Goal: Task Accomplishment & Management: Complete application form

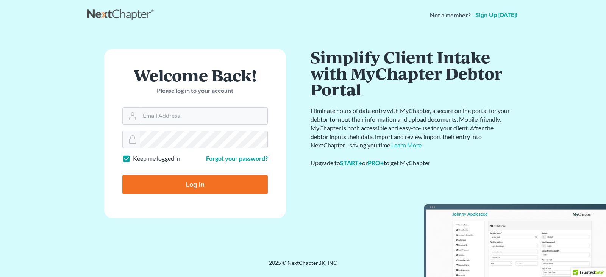
type input "[PERSON_NAME][EMAIL_ADDRESS][DOMAIN_NAME]"
click at [200, 185] on input "Log In" at bounding box center [195, 184] width 146 height 19
type input "Thinking..."
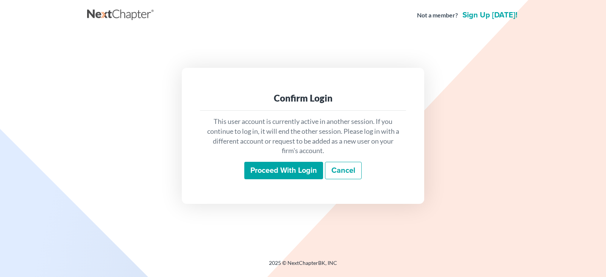
click at [284, 169] on input "Proceed with login" at bounding box center [283, 170] width 79 height 17
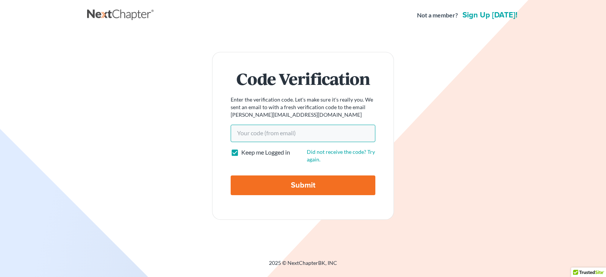
click at [247, 135] on input "Your code(from email)" at bounding box center [303, 133] width 145 height 17
paste input "f68f28"
type input "f68f28"
click at [301, 185] on input "Submit" at bounding box center [303, 185] width 145 height 20
type input "Thinking..."
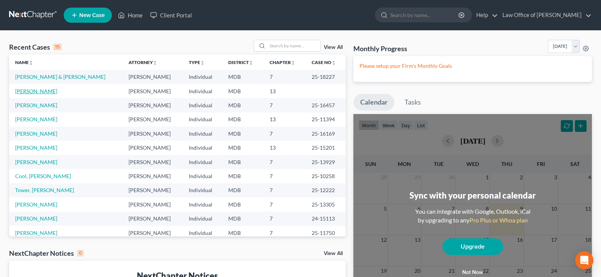
click at [29, 89] on link "[PERSON_NAME]" at bounding box center [36, 91] width 42 height 6
select select "10"
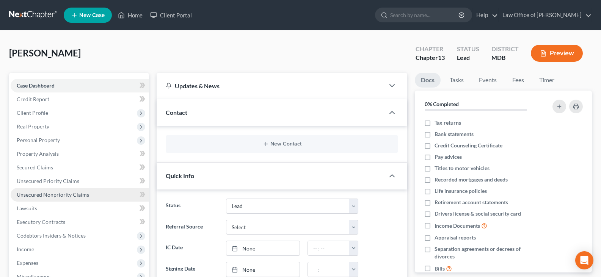
click at [47, 195] on span "Unsecured Nonpriority Claims" at bounding box center [53, 194] width 72 height 6
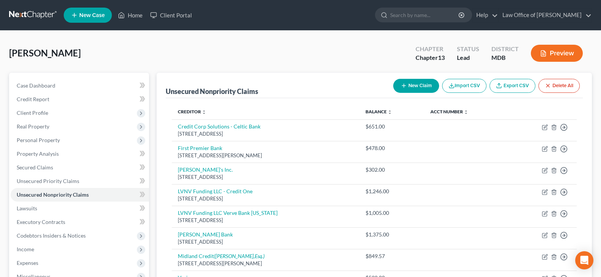
click at [419, 84] on button "New Claim" at bounding box center [416, 86] width 46 height 14
select select "0"
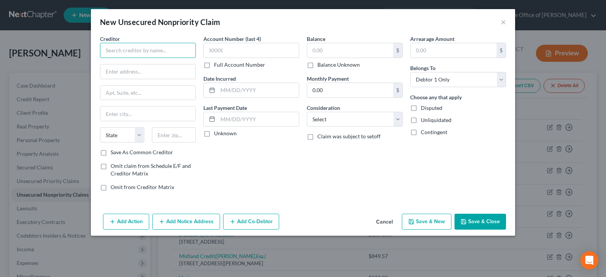
click at [168, 49] on input "text" at bounding box center [148, 50] width 96 height 15
type input "Forsythe Financial"
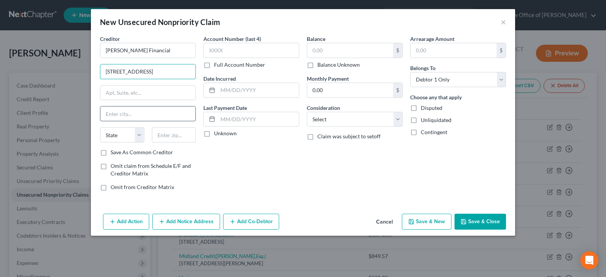
type input "225 S Executive Drive"
click at [143, 116] on input "text" at bounding box center [147, 113] width 95 height 14
click at [165, 131] on input "text" at bounding box center [174, 134] width 44 height 15
type input "53005"
type input "Brookfield"
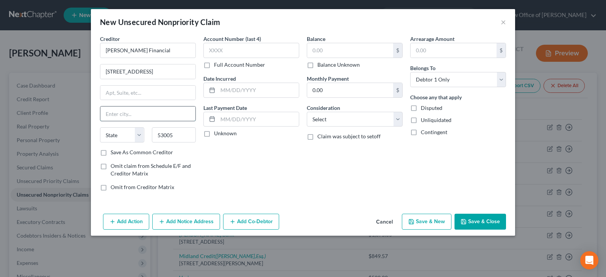
select select "52"
click at [181, 111] on input "Brookfield" at bounding box center [147, 113] width 95 height 14
click at [311, 49] on input "text" at bounding box center [350, 50] width 86 height 14
type input "3,500.00"
click at [214, 135] on label "Unknown" at bounding box center [225, 134] width 23 height 8
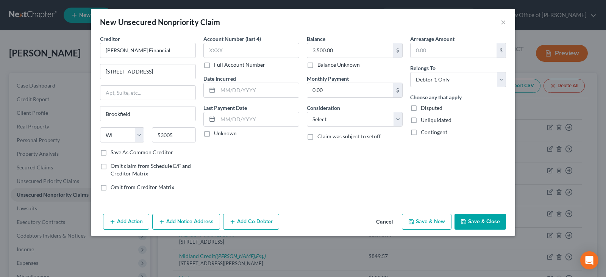
click at [217, 135] on input "Unknown" at bounding box center [219, 132] width 5 height 5
checkbox input "true"
click at [348, 119] on select "Select Cable / Satellite Services Collection Agency Credit Card Debt Debt Couns…" at bounding box center [355, 119] width 96 height 15
select select "1"
click at [307, 112] on select "Select Cable / Satellite Services Collection Agency Credit Card Debt Debt Couns…" at bounding box center [355, 119] width 96 height 15
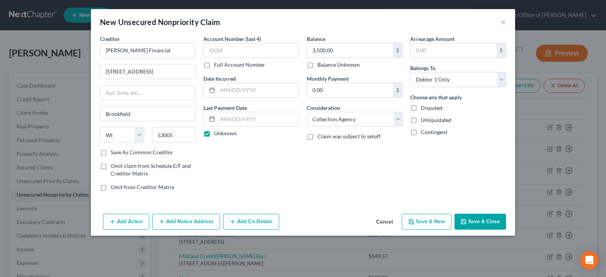
click at [421, 111] on label "Disputed" at bounding box center [432, 108] width 22 height 8
click at [424, 109] on input "Disputed" at bounding box center [426, 106] width 5 height 5
checkbox input "true"
click at [424, 221] on button "Save & New" at bounding box center [427, 222] width 50 height 16
select select "0"
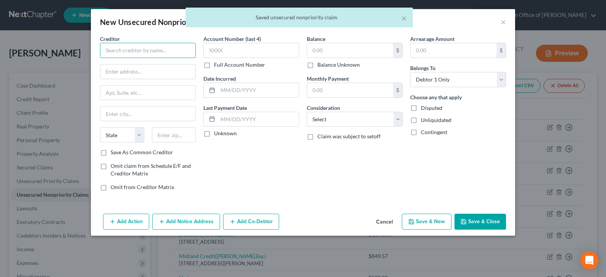
click at [187, 53] on input "text" at bounding box center [148, 50] width 96 height 15
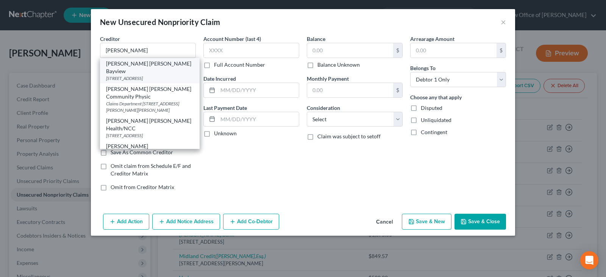
click at [158, 66] on div "Johns Hopkins Bayview" at bounding box center [150, 67] width 88 height 15
type input "Johns Hopkins Bayview"
type input "4940 Eastern Avenue"
type input "Baltimore"
select select "21"
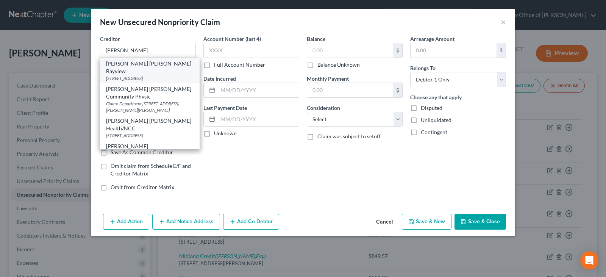
type input "21224"
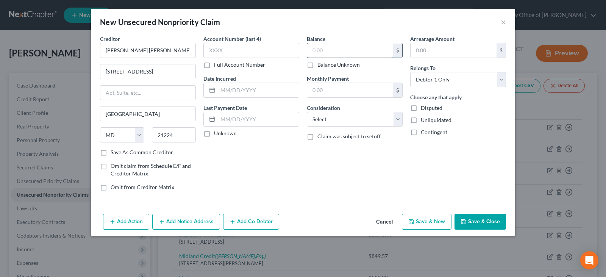
click at [313, 52] on input "text" at bounding box center [350, 50] width 86 height 14
type input "1,400.00"
click at [397, 118] on select "Select Cable / Satellite Services Collection Agency Credit Card Debt Debt Couns…" at bounding box center [355, 119] width 96 height 15
select select "9"
click at [307, 112] on select "Select Cable / Satellite Services Collection Agency Credit Card Debt Debt Couns…" at bounding box center [355, 119] width 96 height 15
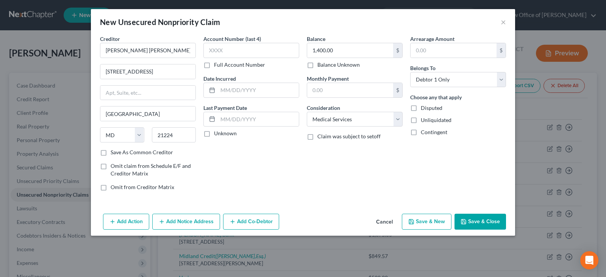
click at [423, 220] on button "Save & New" at bounding box center [427, 222] width 50 height 16
select select "0"
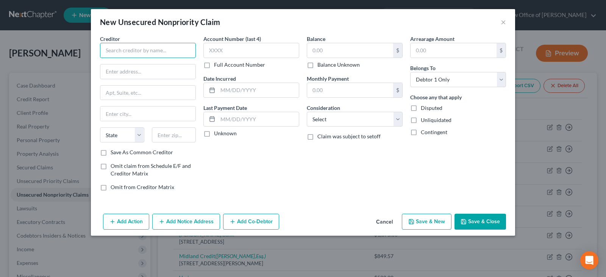
click at [116, 50] on input "text" at bounding box center [148, 50] width 96 height 15
click at [504, 21] on button "×" at bounding box center [503, 21] width 5 height 9
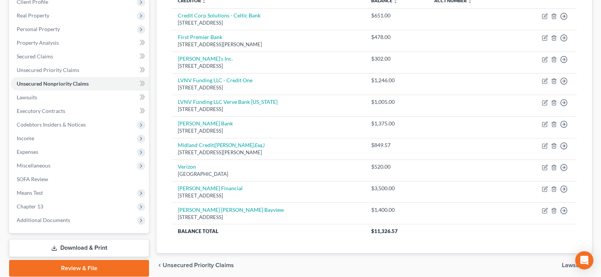
scroll to position [126, 0]
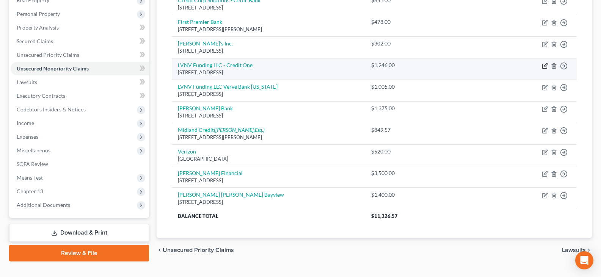
click at [545, 67] on icon "button" at bounding box center [544, 64] width 3 height 3
select select "42"
select select "1"
select select "0"
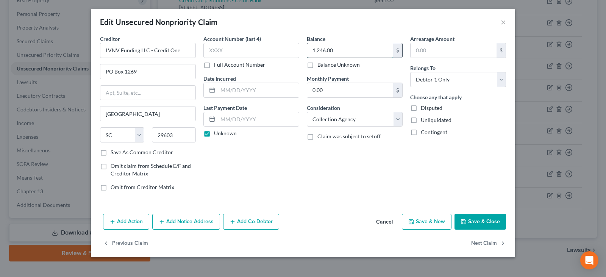
click at [322, 50] on input "1,246.00" at bounding box center [350, 50] width 86 height 14
type input "1,216.00"
click at [430, 221] on button "Save & New" at bounding box center [427, 222] width 50 height 16
select select "0"
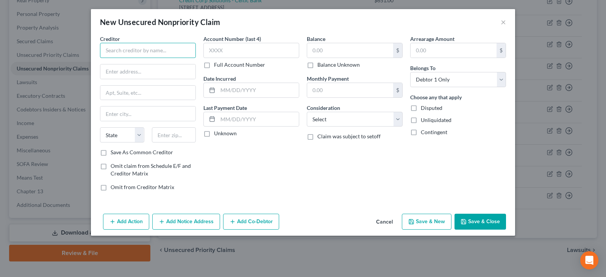
click at [170, 52] on input "text" at bounding box center [148, 50] width 96 height 15
type input "Unifund"
type input "c/o Stephen Peroutka"
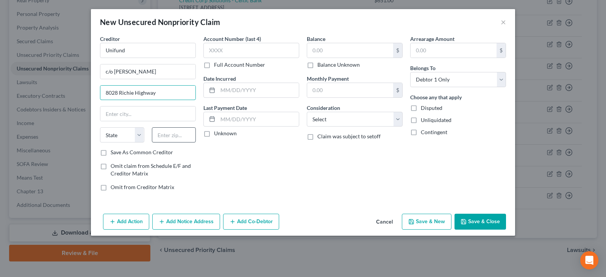
type input "8028 Richie Highway"
click at [174, 135] on input "text" at bounding box center [174, 134] width 44 height 15
type input "21122"
type input "Pasadena"
select select "21"
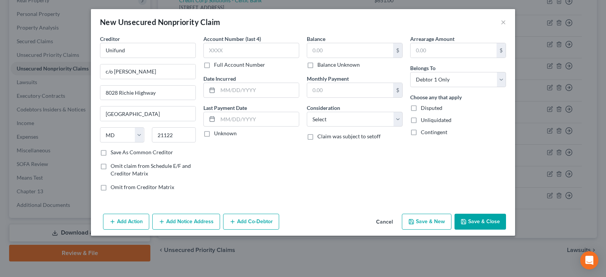
click at [216, 159] on div "Account Number (last 4) Full Account Number Date Incurred Last Payment Date Unk…" at bounding box center [251, 116] width 103 height 162
click at [314, 51] on input "text" at bounding box center [350, 50] width 86 height 14
type input "1,947.50"
click at [331, 122] on select "Select Cable / Satellite Services Collection Agency Credit Card Debt Debt Couns…" at bounding box center [355, 119] width 96 height 15
select select "1"
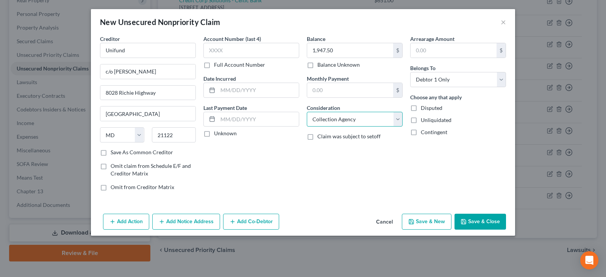
click at [307, 112] on select "Select Cable / Satellite Services Collection Agency Credit Card Debt Debt Couns…" at bounding box center [355, 119] width 96 height 15
click at [214, 135] on label "Unknown" at bounding box center [225, 134] width 23 height 8
click at [217, 135] on input "Unknown" at bounding box center [219, 132] width 5 height 5
checkbox input "true"
click at [425, 222] on button "Save & New" at bounding box center [427, 222] width 50 height 16
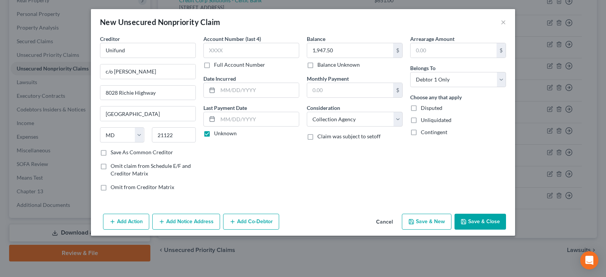
select select "0"
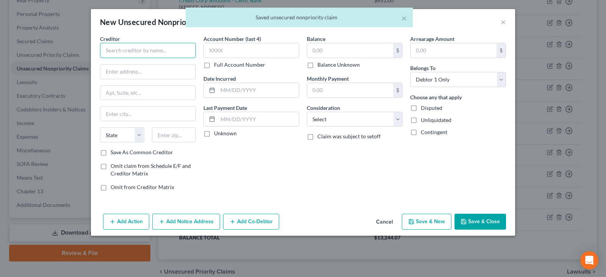
click at [133, 52] on input "text" at bounding box center [148, 50] width 96 height 15
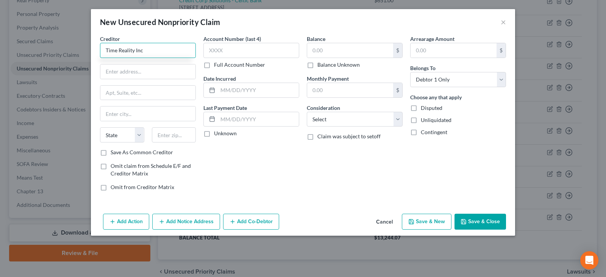
type input "Time Reality Inc"
type input "c/o J. Thomas Requard"
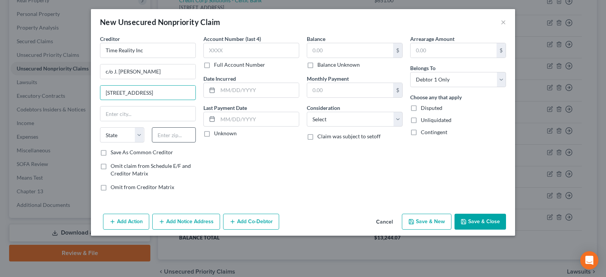
type input "701 Cathedral Street"
click at [172, 132] on input "text" at bounding box center [174, 134] width 44 height 15
type input "21201"
type input "Baltimore"
select select "21"
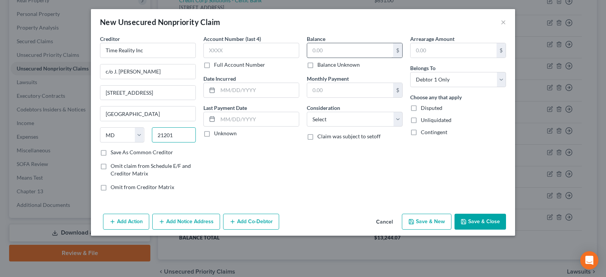
type input "21201"
click at [312, 53] on input "text" at bounding box center [350, 50] width 86 height 14
type input "1,078.99"
click at [214, 134] on label "Unknown" at bounding box center [225, 134] width 23 height 8
click at [217, 134] on input "Unknown" at bounding box center [219, 132] width 5 height 5
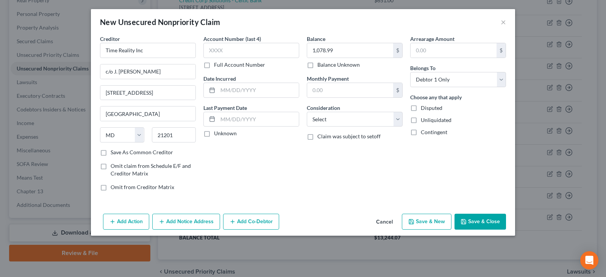
checkbox input "true"
click at [336, 120] on select "Select Cable / Satellite Services Collection Agency Credit Card Debt Debt Couns…" at bounding box center [355, 119] width 96 height 15
select select "1"
click at [307, 112] on select "Select Cable / Satellite Services Collection Agency Credit Card Debt Debt Couns…" at bounding box center [355, 119] width 96 height 15
click at [424, 221] on button "Save & New" at bounding box center [427, 222] width 50 height 16
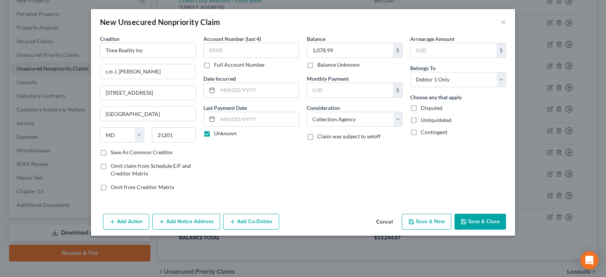
select select "0"
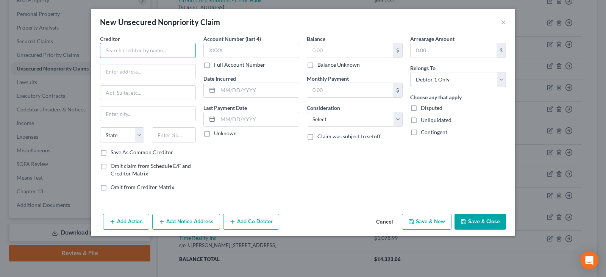
click at [130, 53] on input "text" at bounding box center [148, 50] width 96 height 15
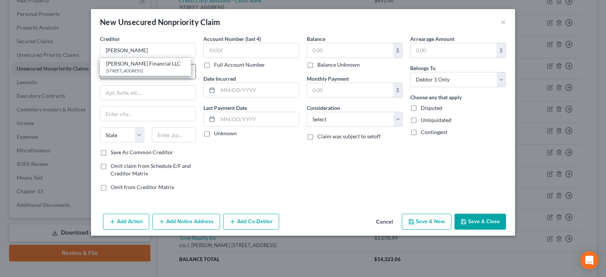
click at [135, 71] on div "8519 Liberty Road, Randallstown, MD 21133" at bounding box center [145, 70] width 79 height 6
type input "Rose Shanis Financial LLC"
type input "8519 Liberty Road"
type input "Randallstown"
select select "21"
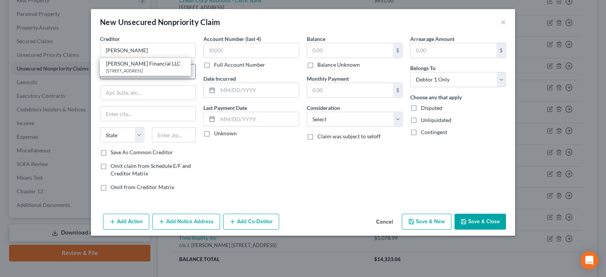
type input "21133"
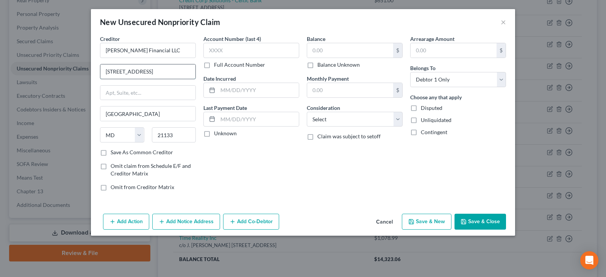
click at [159, 68] on input "8519 Liberty Road" at bounding box center [147, 71] width 95 height 14
type input "8"
type input "Merritt Blvd & Wise Ave"
click at [185, 135] on input "21133" at bounding box center [174, 134] width 44 height 15
type input "21222"
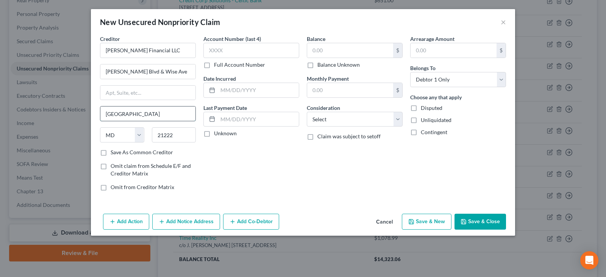
type input "Dundalk"
click at [178, 118] on input "Dundalk" at bounding box center [147, 113] width 95 height 14
click at [313, 52] on input "text" at bounding box center [350, 50] width 86 height 14
type input "1,999.79"
click at [331, 120] on select "Select Cable / Satellite Services Collection Agency Credit Card Debt Debt Couns…" at bounding box center [355, 119] width 96 height 15
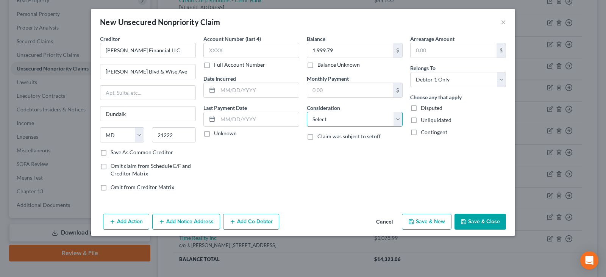
select select "10"
click at [307, 112] on select "Select Cable / Satellite Services Collection Agency Credit Card Debt Debt Couns…" at bounding box center [355, 119] width 96 height 15
click at [479, 218] on button "Save & Close" at bounding box center [481, 222] width 52 height 16
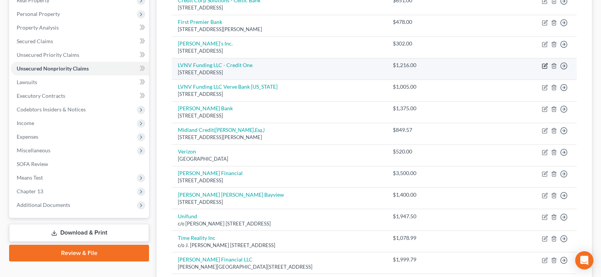
click at [543, 67] on icon "button" at bounding box center [545, 66] width 6 height 6
select select "42"
select select "1"
select select "0"
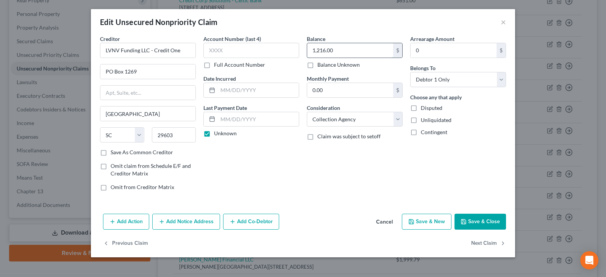
click at [376, 51] on input "1,216.00" at bounding box center [350, 50] width 86 height 14
type input "1,216.69"
click at [483, 220] on button "Save & Close" at bounding box center [481, 222] width 52 height 16
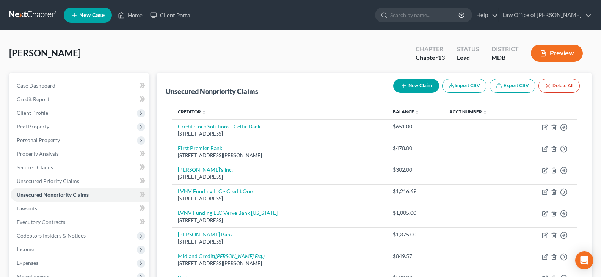
scroll to position [205, 0]
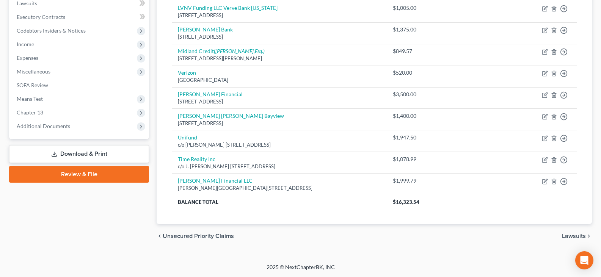
click at [94, 156] on link "Download & Print" at bounding box center [79, 154] width 140 height 18
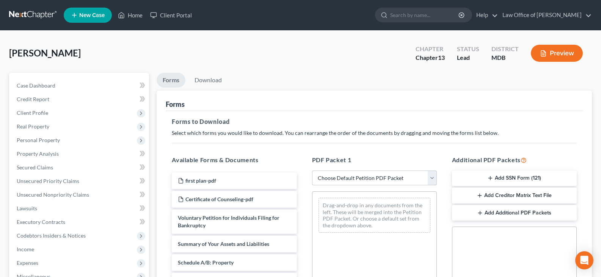
click at [432, 175] on select "Choose Default Petition PDF Packet Complete Bankruptcy Petition (all forms and …" at bounding box center [374, 178] width 125 height 15
select select "9"
click at [312, 171] on select "Choose Default Petition PDF Packet Complete Bankruptcy Petition (all forms and …" at bounding box center [374, 178] width 125 height 15
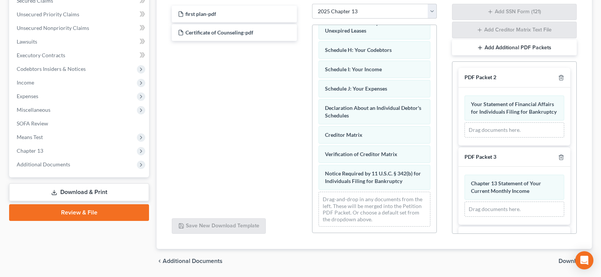
click at [563, 261] on span "Download" at bounding box center [571, 261] width 27 height 6
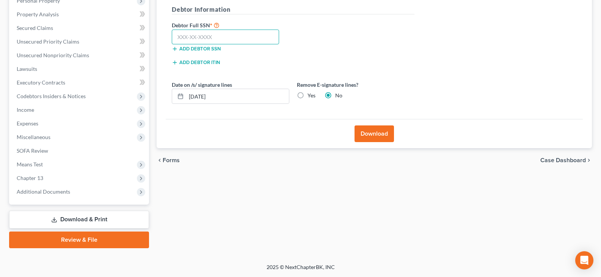
click at [244, 35] on input "text" at bounding box center [225, 37] width 107 height 15
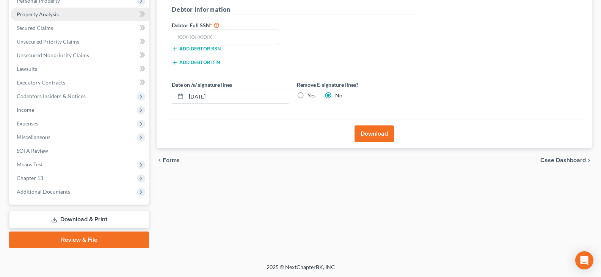
click at [72, 14] on link "Property Analysis" at bounding box center [80, 15] width 138 height 14
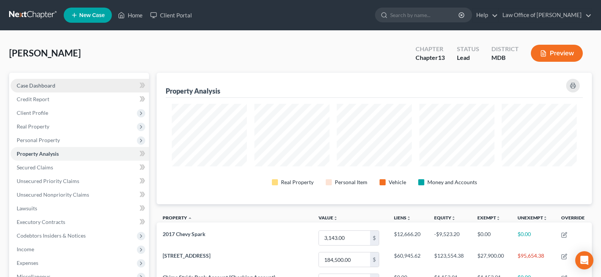
click at [55, 83] on link "Case Dashboard" at bounding box center [80, 86] width 138 height 14
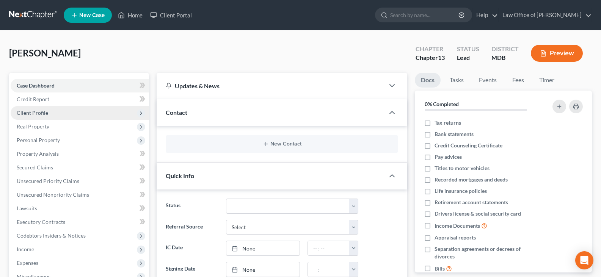
click at [45, 111] on span "Client Profile" at bounding box center [32, 113] width 31 height 6
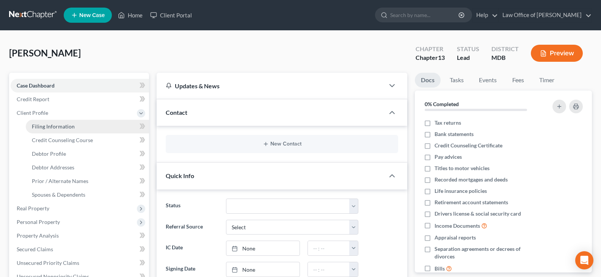
click at [52, 124] on span "Filing Information" at bounding box center [53, 126] width 43 height 6
select select "1"
select select "0"
select select "3"
select select "38"
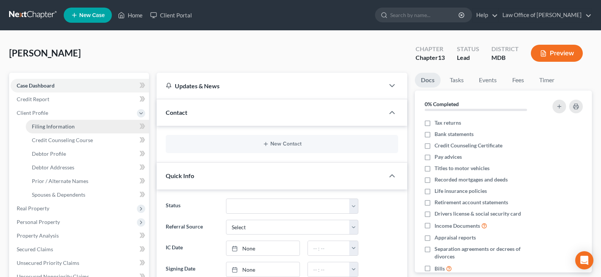
select select "21"
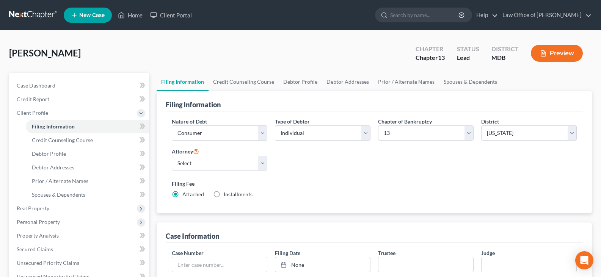
scroll to position [238, 0]
